Goal: Information Seeking & Learning: Learn about a topic

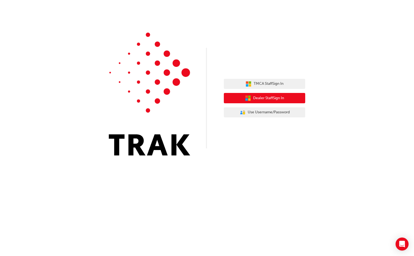
click at [260, 98] on span "Dealer Staff Sign In" at bounding box center [268, 98] width 31 height 6
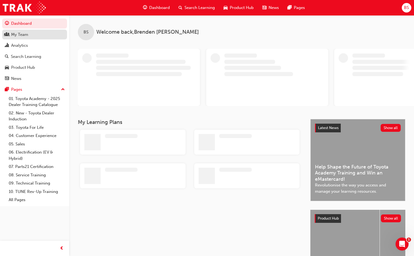
click at [25, 34] on div "My Team" at bounding box center [19, 34] width 17 height 6
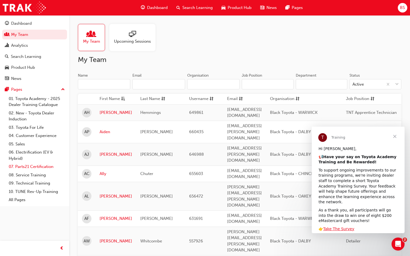
click at [33, 167] on link "07. Parts21 Certification" at bounding box center [37, 166] width 61 height 8
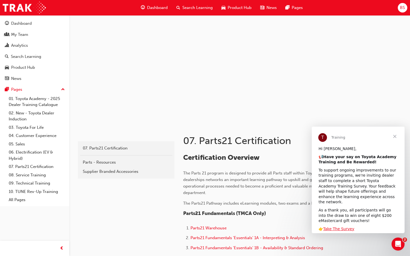
click at [396, 135] on span "Close" at bounding box center [395, 136] width 20 height 20
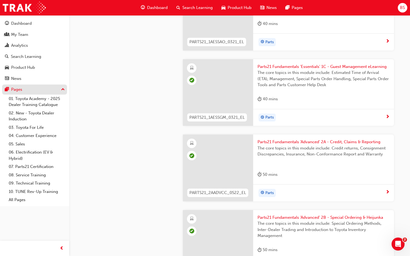
scroll to position [760, 0]
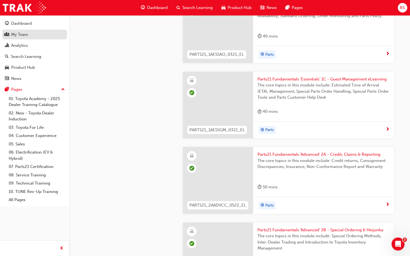
click at [31, 33] on div "My Team" at bounding box center [34, 34] width 59 height 7
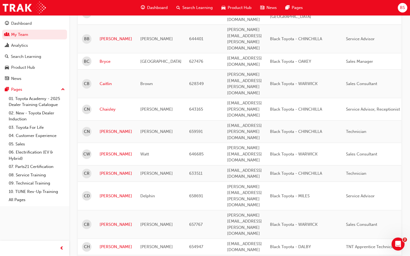
scroll to position [562, 0]
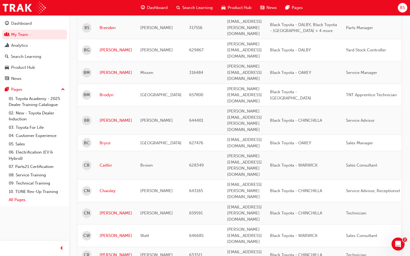
click at [16, 202] on link "All Pages" at bounding box center [37, 199] width 61 height 8
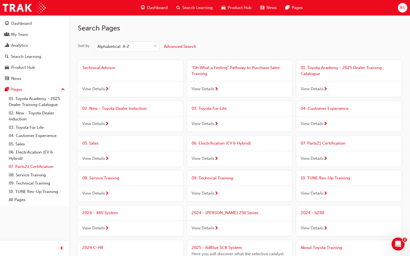
click at [42, 167] on link "07. Parts21 Certification" at bounding box center [37, 166] width 61 height 8
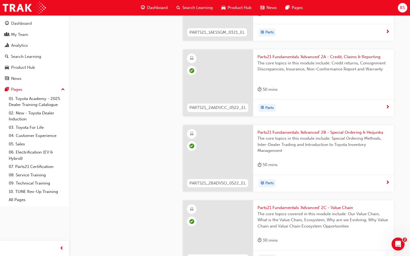
scroll to position [857, 0]
click at [198, 7] on span "Search Learning" at bounding box center [197, 8] width 30 height 6
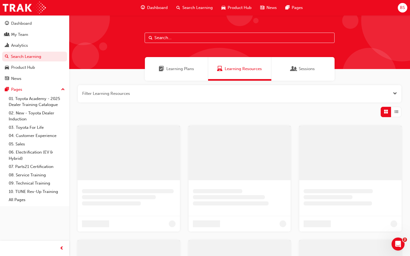
click at [193, 40] on input "text" at bounding box center [240, 38] width 190 height 10
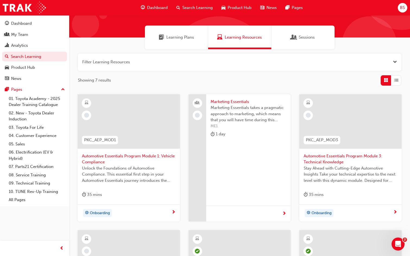
scroll to position [27, 0]
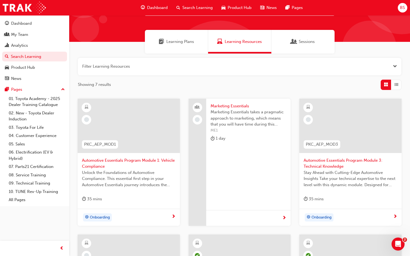
type input "esse"
click at [108, 143] on span "PKC_AEP_MOD1" at bounding box center [100, 144] width 32 height 6
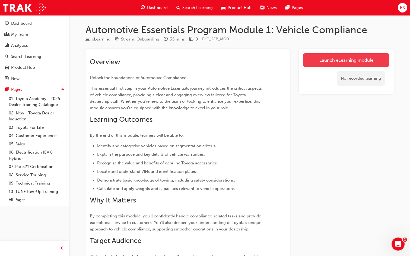
click at [361, 58] on link "Launch eLearning module" at bounding box center [346, 60] width 86 height 14
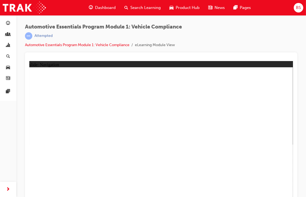
scroll to position [6, 0]
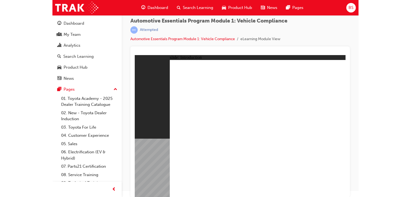
scroll to position [0, 0]
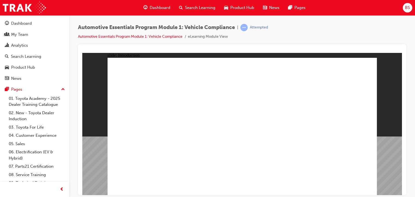
click at [157, 35] on link "Automotive Essentials Program Module 1: Vehicle Compliance" at bounding box center [130, 36] width 104 height 5
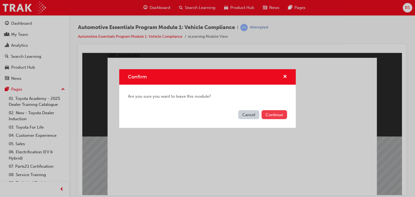
click at [272, 114] on button "Continue" at bounding box center [274, 114] width 26 height 9
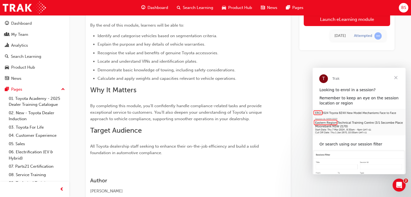
scroll to position [147, 0]
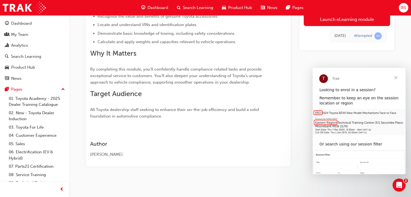
click at [395, 77] on span "Close" at bounding box center [396, 78] width 20 height 20
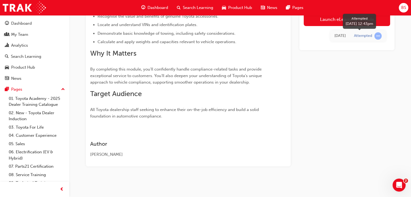
click at [378, 36] on span "learningRecordVerb_ATTEMPT-icon" at bounding box center [377, 35] width 7 height 7
click at [362, 37] on div "Attempted" at bounding box center [363, 35] width 18 height 5
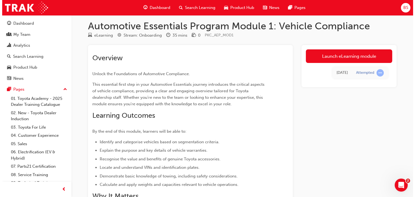
scroll to position [0, 0]
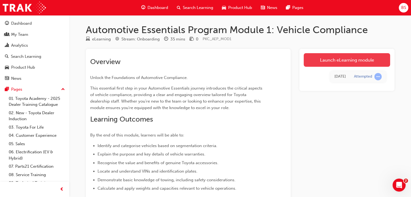
click at [328, 62] on link "Launch eLearning module" at bounding box center [346, 60] width 86 height 14
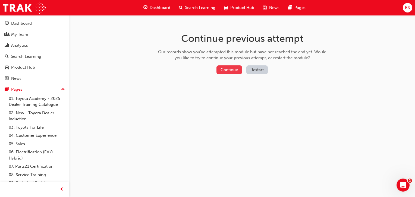
click at [228, 69] on button "Continue" at bounding box center [229, 69] width 26 height 9
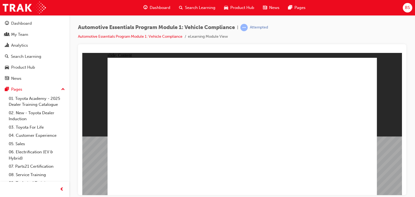
radio input "true"
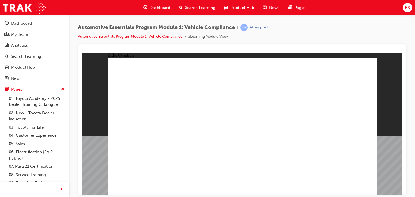
radio input "true"
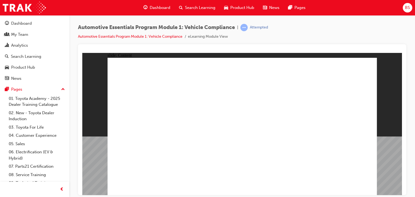
drag, startPoint x: 287, startPoint y: 105, endPoint x: 287, endPoint y: 112, distance: 6.5
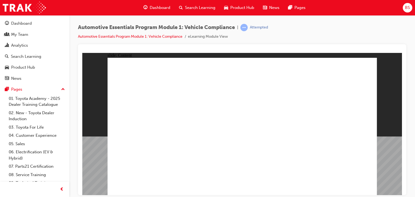
drag, startPoint x: 360, startPoint y: 65, endPoint x: 368, endPoint y: 63, distance: 8.5
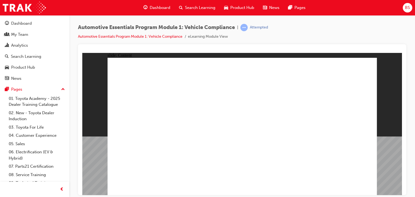
drag, startPoint x: 366, startPoint y: 69, endPoint x: 365, endPoint y: 65, distance: 4.5
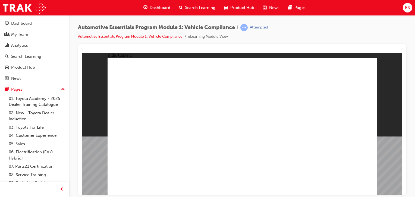
radio input "true"
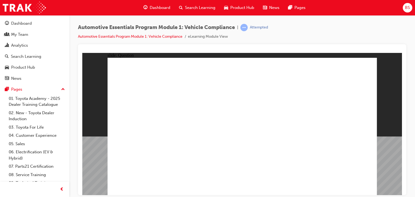
radio input "true"
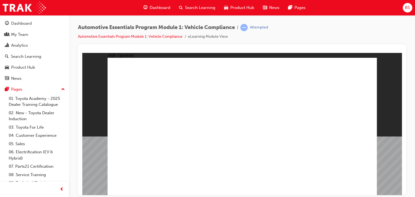
radio input "true"
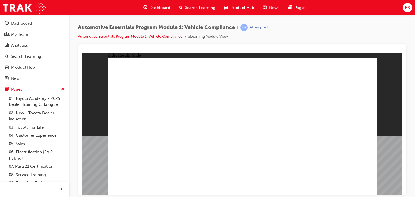
radio input "true"
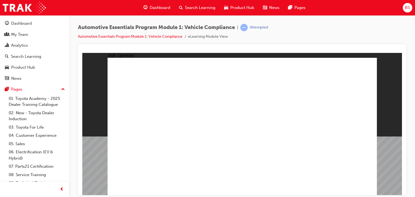
radio input "true"
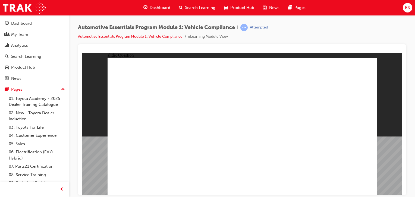
radio input "true"
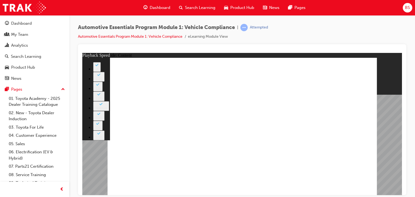
type input "15"
type input "0"
type input "15"
type input "0"
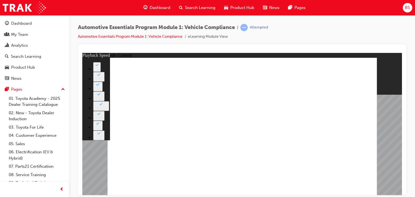
type input "15"
type input "0"
type input "16"
type input "0"
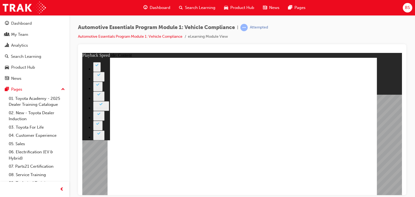
type input "16"
type input "1"
type input "16"
type input "2"
type input "16"
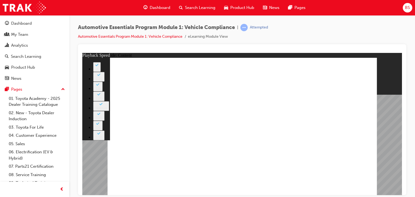
type input "2"
type input "16"
type input "3"
type input "16"
type input "3"
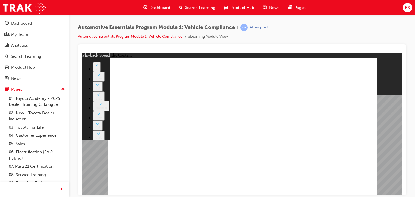
type input "16"
type input "3"
type input "16"
type input "4"
type input "16"
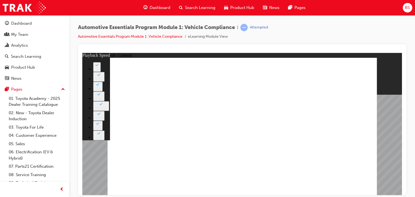
type input "4"
type input "16"
type input "4"
type input "16"
type input "4"
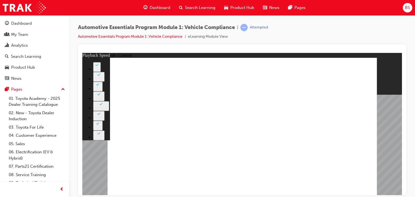
type input "16"
type input "5"
type input "16"
type input "5"
type input "16"
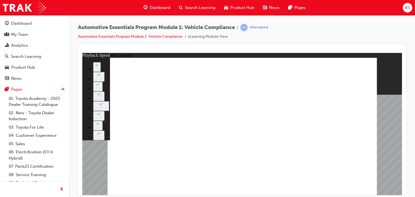
type input "5"
type input "16"
type input "5"
type input "16"
type input "5"
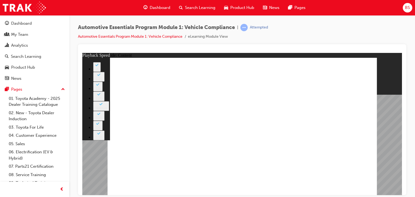
type input "16"
type input "6"
type input "16"
type input "6"
type input "16"
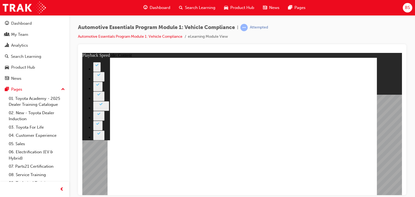
type input "6"
type input "16"
type input "6"
type input "16"
type input "7"
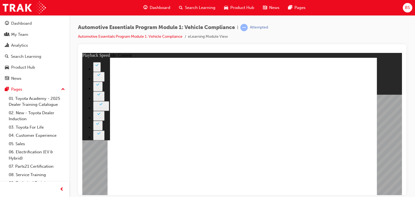
type input "16"
type input "7"
type input "16"
type input "7"
type input "16"
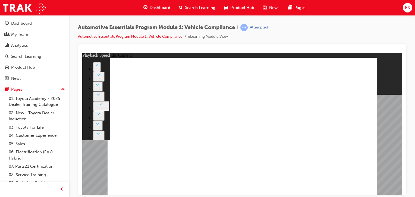
type input "7"
type input "16"
type input "7"
type input "16"
type input "8"
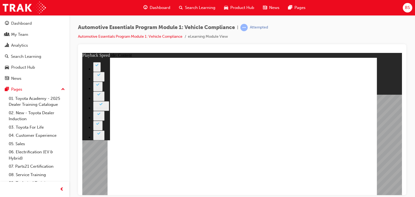
type input "16"
type input "8"
type input "16"
type input "8"
type input "16"
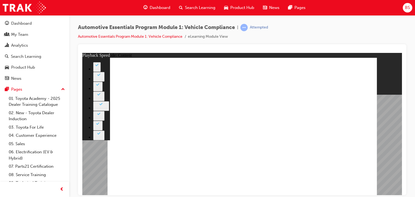
type input "8"
type input "16"
type input "8"
type input "16"
type input "8"
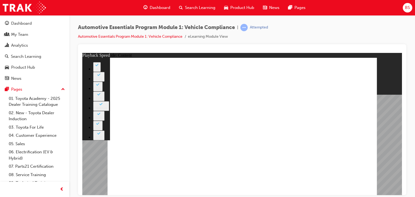
type input "16"
type input "8"
type input "16"
type input "8"
type input "16"
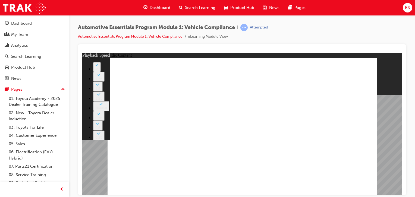
type input "8"
type input "16"
type input "8"
drag, startPoint x: 319, startPoint y: 141, endPoint x: 319, endPoint y: 128, distance: 12.2
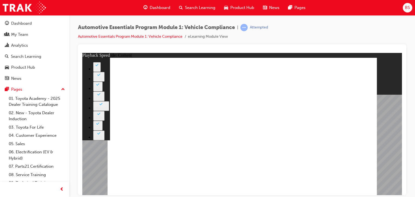
type input "17"
type input "8"
type input "17"
type input "8"
type input "17"
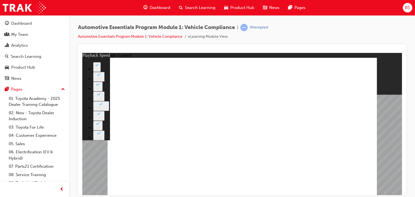
type input "8"
type input "17"
type input "8"
type input "17"
type input "8"
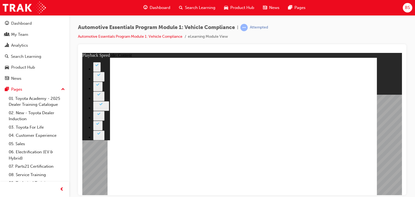
type input "18"
type input "8"
type input "18"
type input "8"
type input "18"
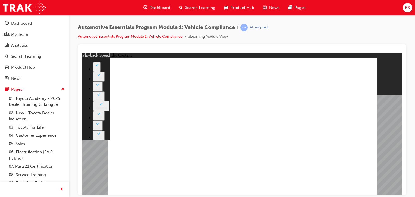
type input "8"
type input "18"
type input "8"
type input "19"
type input "8"
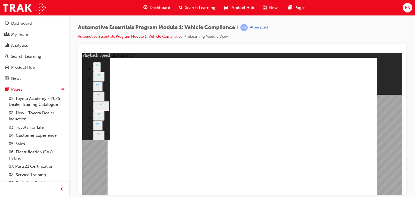
type input "19"
type input "8"
type input "19"
type input "8"
type input "20"
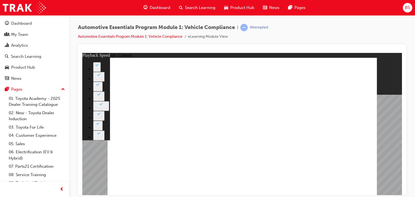
type input "8"
type input "20"
type input "8"
type input "20"
type input "8"
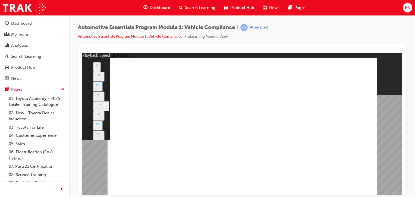
type input "20"
type input "8"
type input "20"
type input "8"
type input "21"
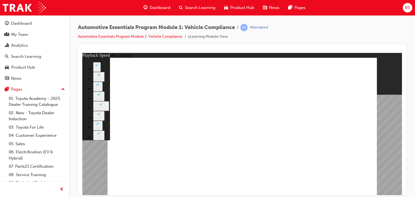
type input "8"
type input "21"
type input "8"
type input "21"
type input "8"
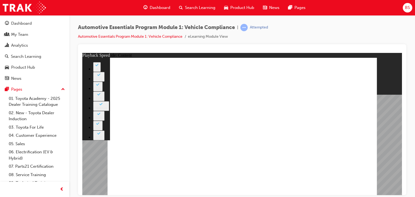
type input "21"
type input "8"
type input "21"
type input "8"
type input "22"
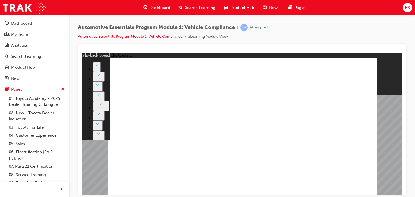
type input "8"
type input "22"
type input "8"
type input "22"
type input "8"
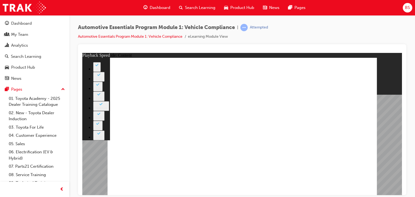
type input "22"
type input "8"
type input "23"
type input "8"
type input "23"
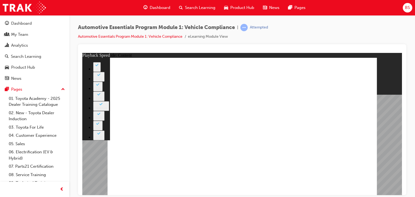
type input "8"
type input "23"
type input "8"
type input "24"
type input "8"
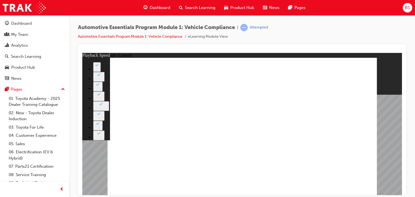
type input "24"
type input "8"
type input "24"
type input "8"
type input "24"
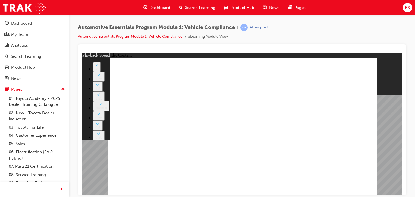
type input "8"
type input "25"
type input "8"
type input "25"
type input "8"
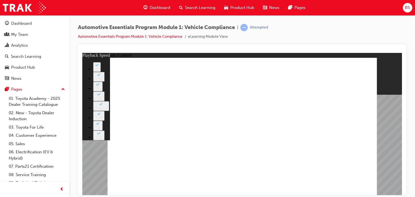
type input "25"
type input "8"
type input "25"
type input "8"
type input "26"
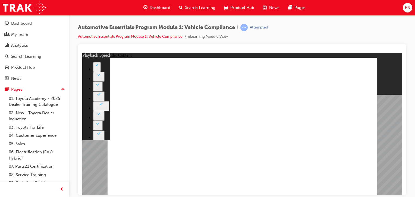
type input "8"
type input "26"
type input "8"
type input "26"
type input "8"
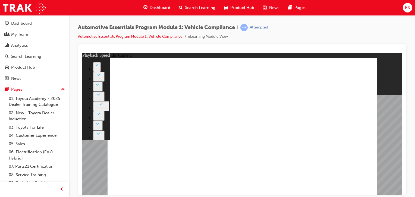
type input "26"
type input "8"
type input "27"
type input "8"
type input "27"
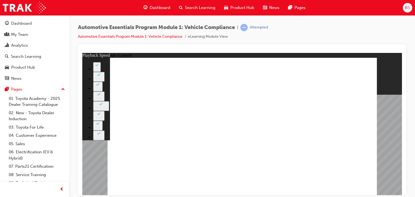
type input "8"
type input "27"
type input "8"
type input "27"
type input "8"
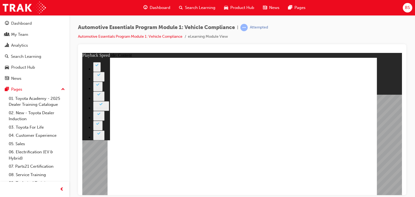
type input "28"
type input "8"
type input "28"
type input "8"
type input "28"
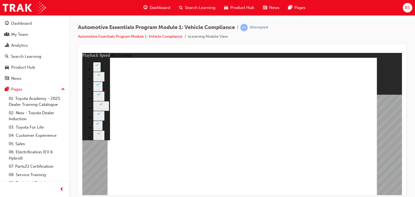
type input "8"
type input "29"
type input "8"
type input "29"
type input "8"
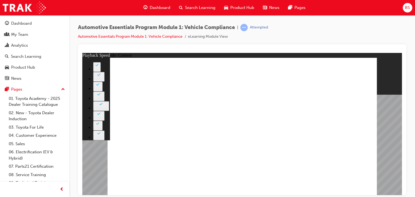
type input "29"
type input "8"
type input "29"
type input "8"
type input "30"
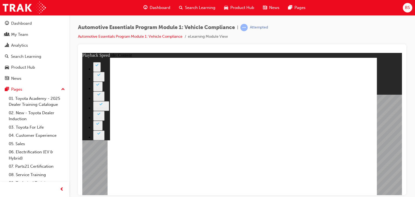
type input "8"
type input "30"
type input "8"
type input "30"
type input "8"
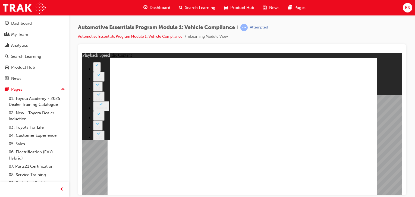
type input "30"
type input "8"
type input "31"
type input "8"
type input "31"
